Goal: Task Accomplishment & Management: Use online tool/utility

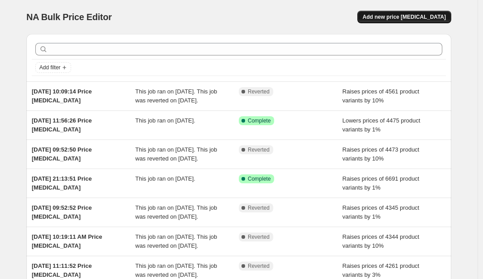
click at [411, 17] on span "Add new price [MEDICAL_DATA]" at bounding box center [403, 16] width 83 height 7
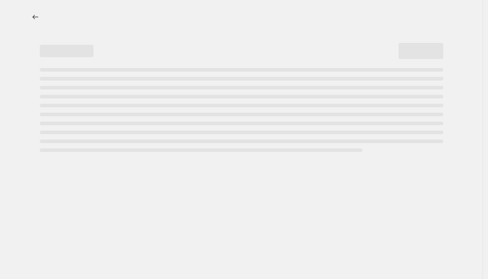
select select "percentage"
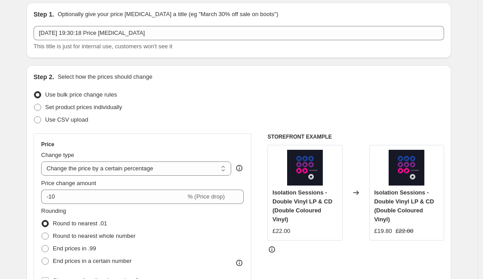
scroll to position [33, 0]
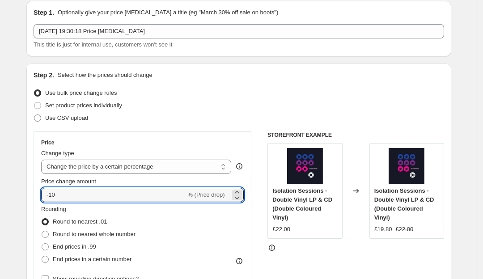
drag, startPoint x: 81, startPoint y: 193, endPoint x: -11, endPoint y: 183, distance: 93.0
click at [0, 183] on html "Home Settings Plans Skip to content Create new price [MEDICAL_DATA]. This page …" at bounding box center [241, 106] width 483 height 279
type input "5"
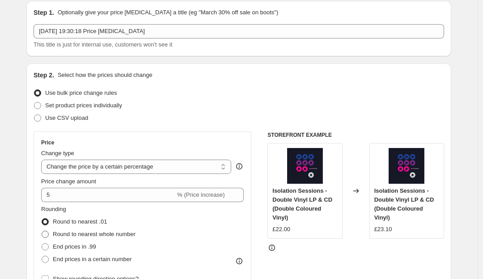
click at [132, 235] on span "Round to nearest whole number" at bounding box center [94, 234] width 83 height 7
click at [42, 231] on input "Round to nearest whole number" at bounding box center [42, 231] width 0 height 0
radio input "true"
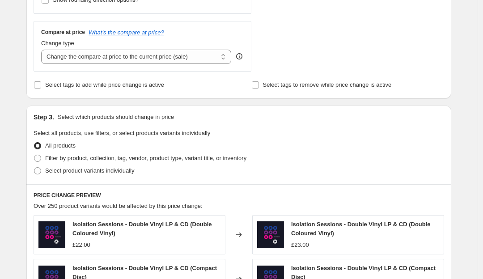
scroll to position [314, 0]
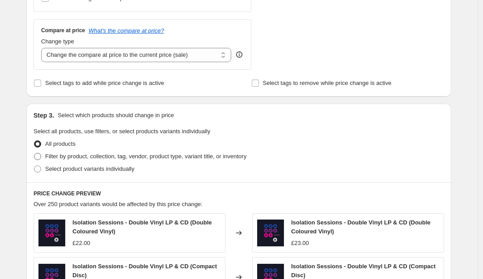
click at [120, 156] on span "Filter by product, collection, tag, vendor, product type, variant title, or inv…" at bounding box center [145, 156] width 201 height 7
click at [34, 153] on input "Filter by product, collection, tag, vendor, product type, variant title, or inv…" at bounding box center [34, 153] width 0 height 0
radio input "true"
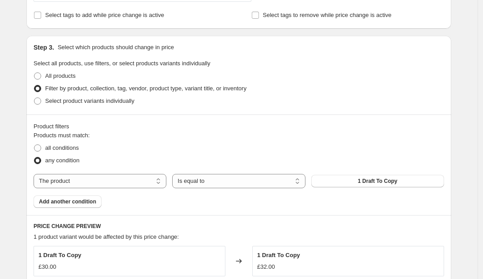
scroll to position [382, 0]
click at [131, 177] on select "The product The product's collection The product's tag The product's vendor The…" at bounding box center [100, 180] width 133 height 14
select select "collection"
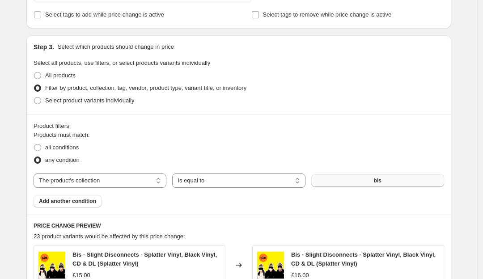
click at [351, 178] on button "bis" at bounding box center [377, 180] width 133 height 13
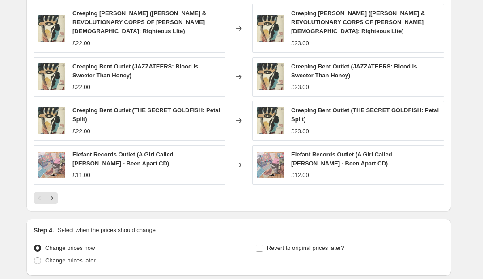
scroll to position [735, 0]
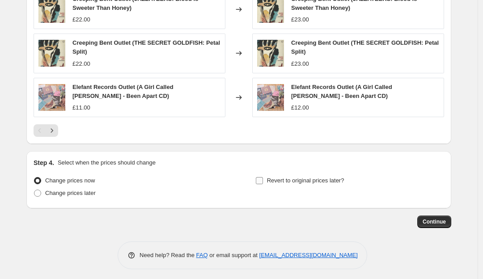
click at [265, 174] on label "Revert to original prices later?" at bounding box center [299, 180] width 89 height 13
click at [263, 177] on input "Revert to original prices later?" at bounding box center [259, 180] width 7 height 7
checkbox input "true"
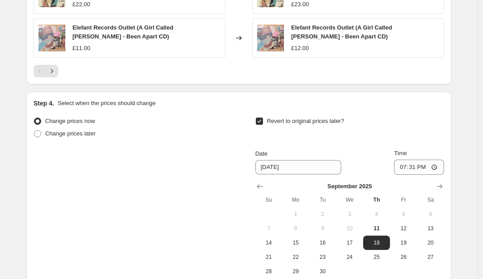
scroll to position [795, 0]
click at [407, 210] on span "5" at bounding box center [403, 213] width 20 height 7
click at [407, 239] on span "19" at bounding box center [403, 242] width 20 height 7
type input "9/19/2025"
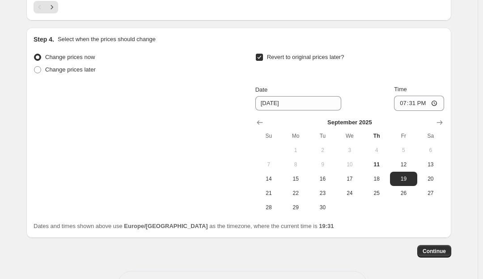
scroll to position [858, 0]
click at [435, 247] on span "Continue" at bounding box center [433, 250] width 23 height 7
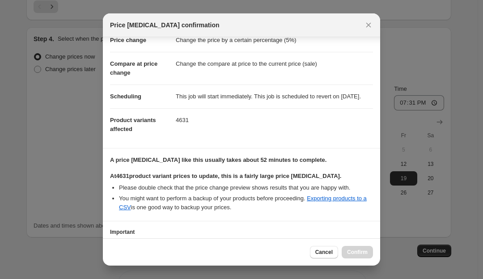
scroll to position [99, 0]
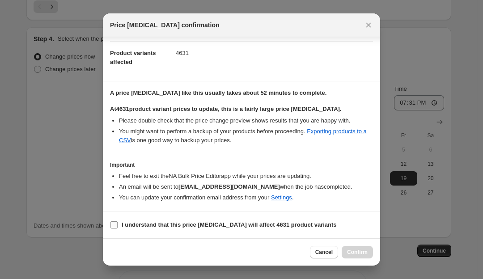
click at [112, 224] on input "I understand that this price change job will affect 4631 product variants" at bounding box center [113, 224] width 7 height 7
checkbox input "true"
click at [360, 251] on span "Confirm" at bounding box center [357, 251] width 21 height 7
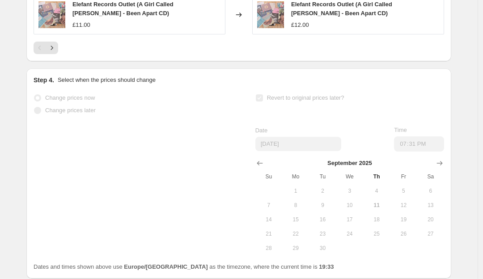
scroll to position [882, 0]
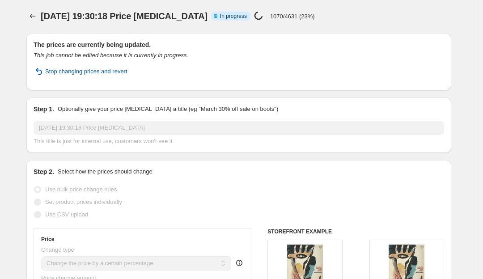
scroll to position [0, 0]
